Goal: Find specific page/section: Find specific page/section

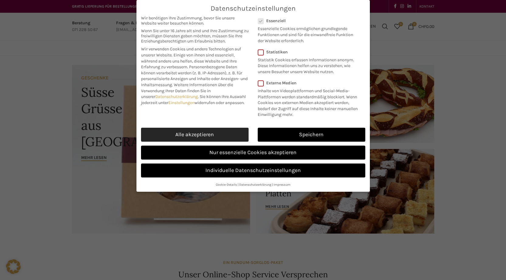
click at [187, 135] on link "Alle akzeptieren" at bounding box center [195, 135] width 108 height 14
checkbox input "true"
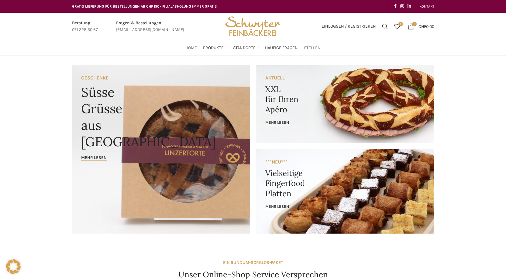
click at [311, 46] on span "Stellen" at bounding box center [312, 48] width 17 height 6
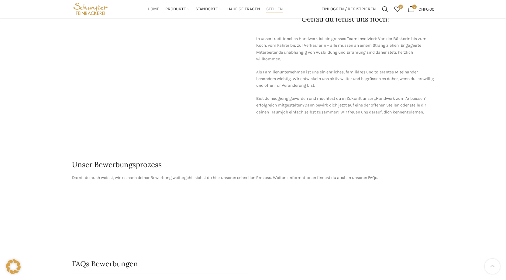
scroll to position [213, 0]
